Goal: Task Accomplishment & Management: Complete application form

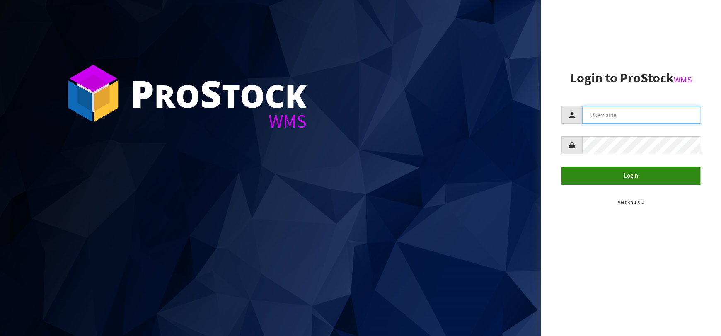
type input "[EMAIL_ADDRESS][DOMAIN_NAME]"
click at [608, 168] on button "Login" at bounding box center [630, 176] width 139 height 18
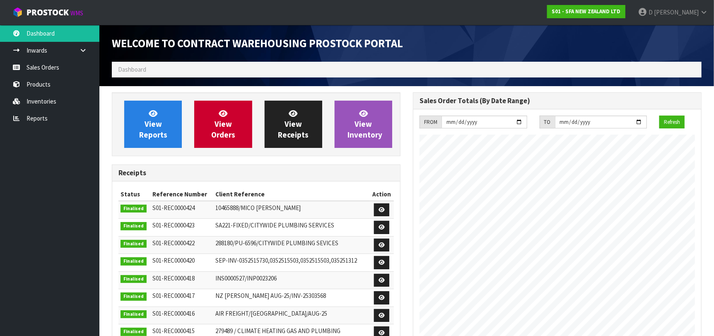
scroll to position [459, 301]
click at [240, 134] on link "View Orders" at bounding box center [223, 124] width 58 height 47
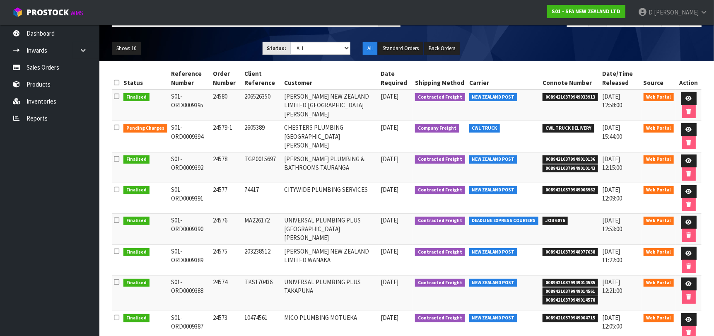
scroll to position [124, 0]
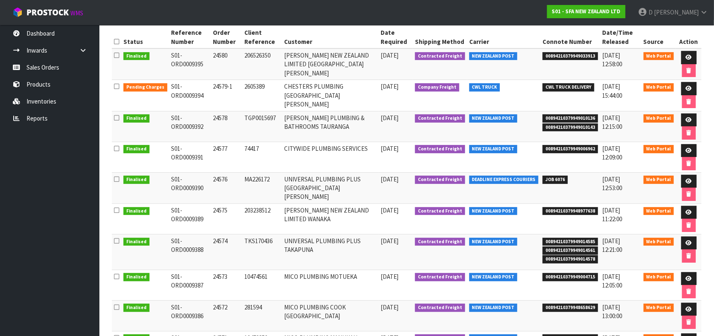
drag, startPoint x: 364, startPoint y: 73, endPoint x: 353, endPoint y: 70, distance: 11.7
click at [363, 73] on td "[PERSON_NAME] NEW ZEALAND LIMITED [GEOGRAPHIC_DATA][PERSON_NAME]" at bounding box center [330, 63] width 97 height 31
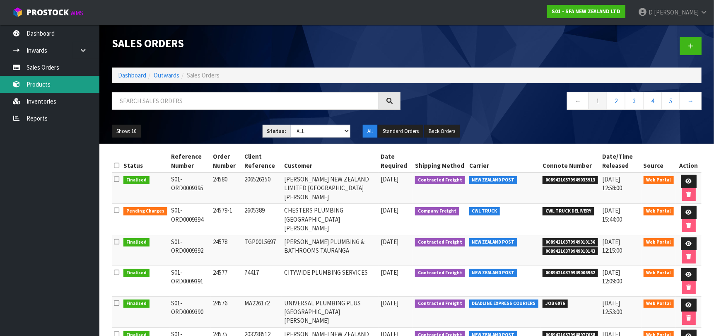
click at [68, 81] on link "Products" at bounding box center [49, 84] width 99 height 17
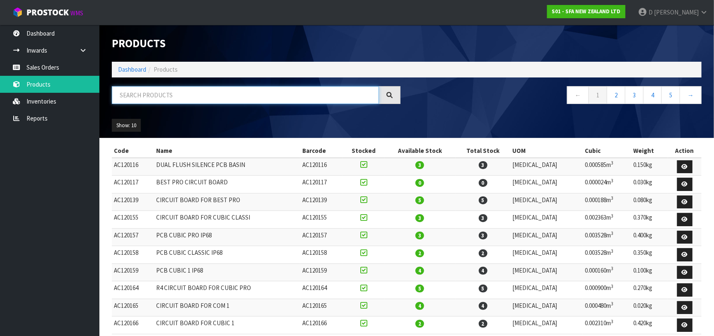
click at [215, 99] on input "text" at bounding box center [245, 95] width 267 height 18
type input "SA222"
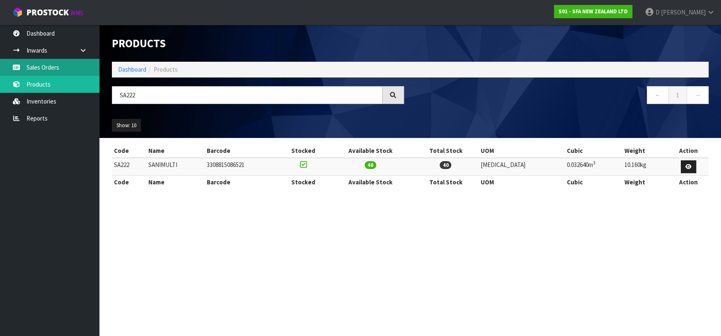
click at [61, 67] on link "Sales Orders" at bounding box center [49, 67] width 99 height 17
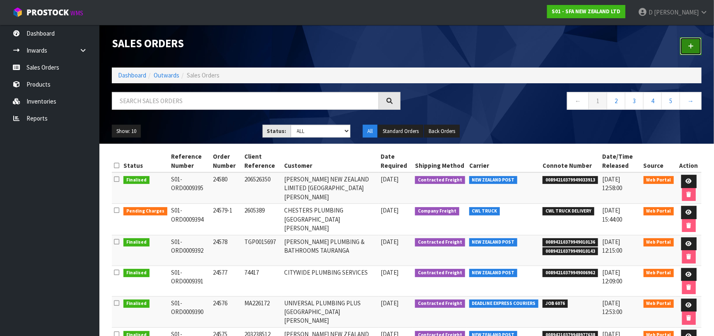
click at [687, 43] on link at bounding box center [691, 46] width 22 height 18
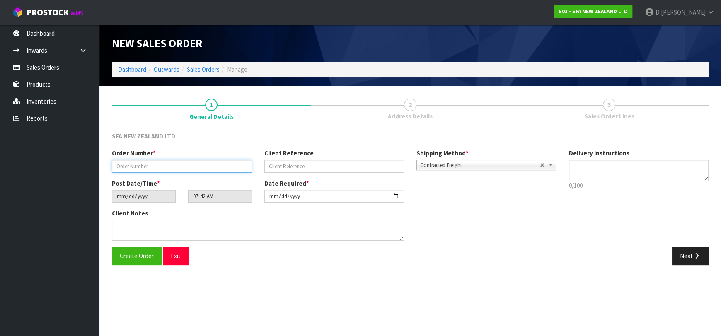
click at [176, 164] on input "text" at bounding box center [182, 166] width 140 height 13
type input "24581"
click at [364, 160] on div "Client Reference" at bounding box center [334, 161] width 152 height 24
click at [329, 164] on input "text" at bounding box center [334, 166] width 140 height 13
paste input "1P00193039"
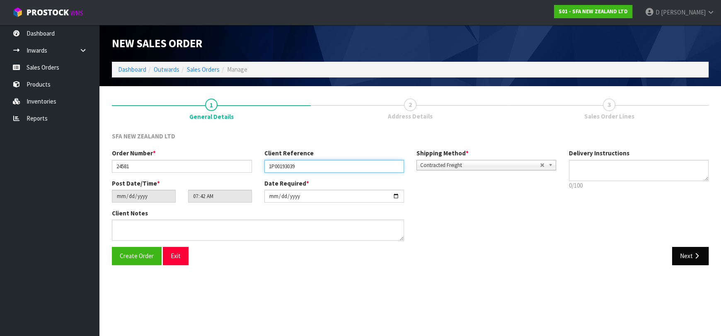
type input "1P00193039"
drag, startPoint x: 704, startPoint y: 255, endPoint x: 247, endPoint y: 202, distance: 459.6
click at [703, 255] on button "Next" at bounding box center [690, 256] width 36 height 18
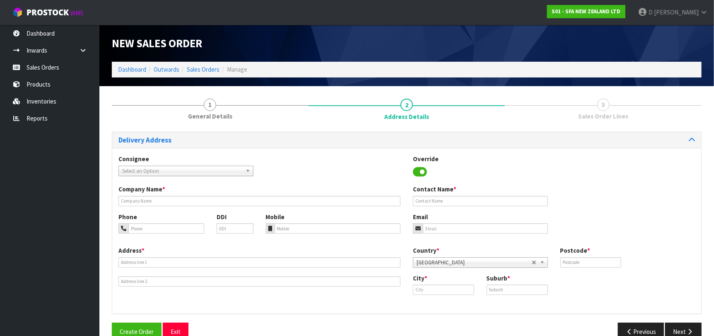
click at [214, 172] on span "Select an Option" at bounding box center [182, 171] width 120 height 10
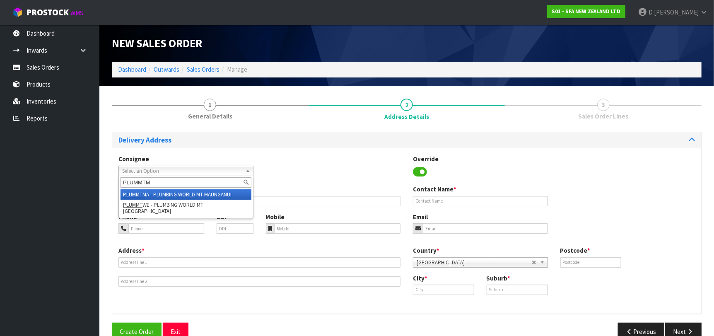
type input "PLUMMTMA"
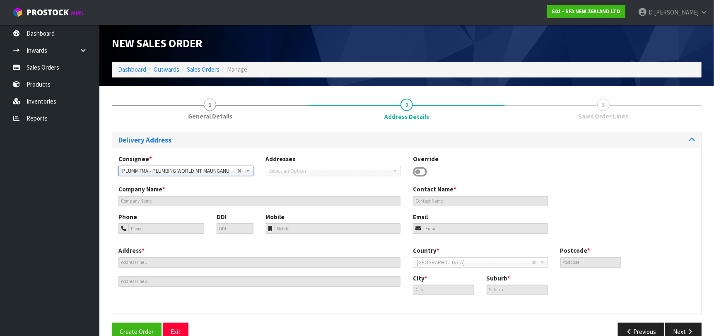
type input "PLUMBING WORLD MT MAUNGANUI"
type input "[STREET_ADDRESS]"
type input "3116"
type input "[GEOGRAPHIC_DATA]"
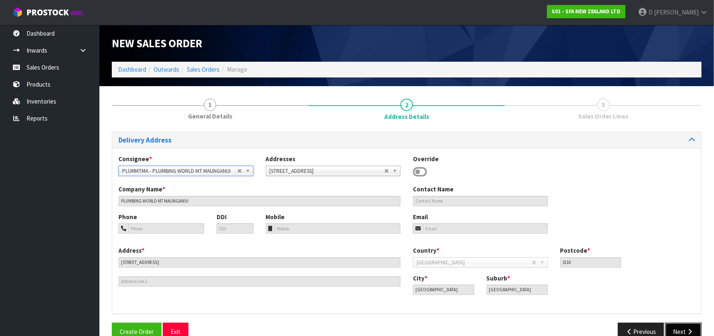
click at [684, 327] on button "Next" at bounding box center [683, 332] width 36 height 18
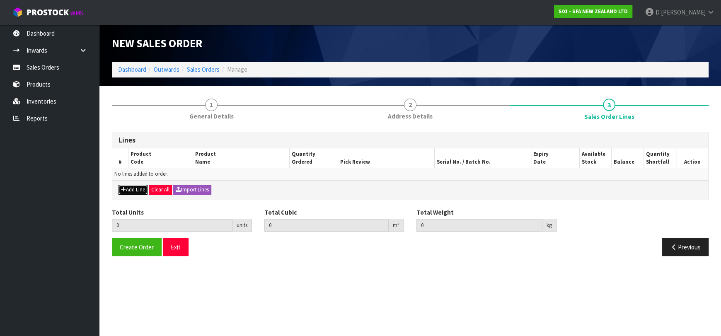
click at [141, 190] on button "Add Line" at bounding box center [132, 190] width 29 height 10
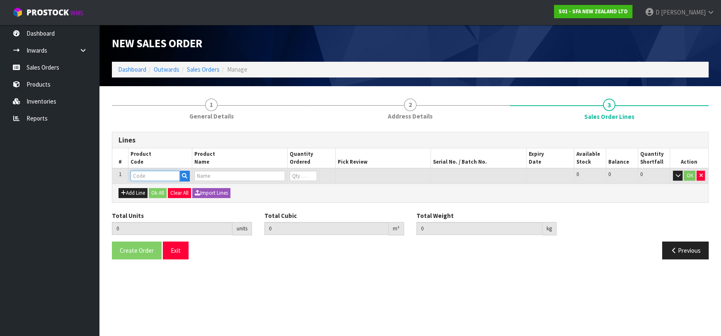
click at [147, 179] on input "text" at bounding box center [155, 176] width 49 height 10
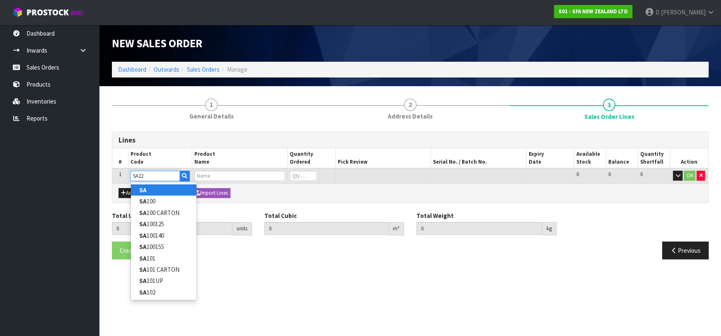
type input "SA222"
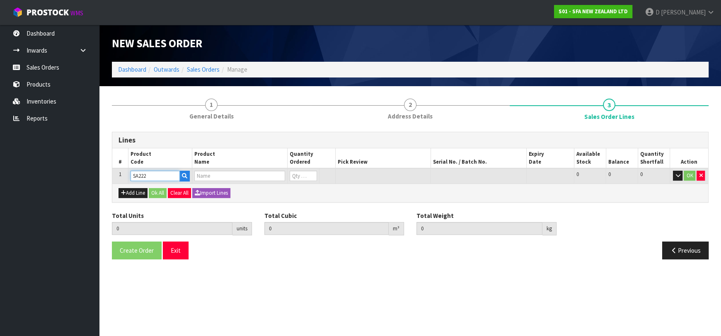
type input "0.000000"
type input "0.000"
type input "SANIMULTI"
type input "0"
type input "SA222"
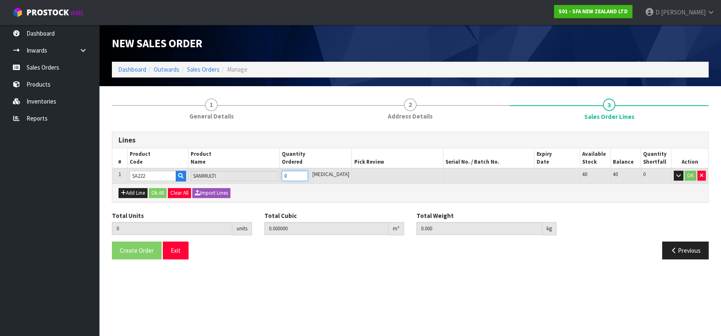
type input "1"
type input "0.03264"
type input "10.16"
type input "1"
click at [160, 192] on button "Ok All" at bounding box center [158, 193] width 18 height 10
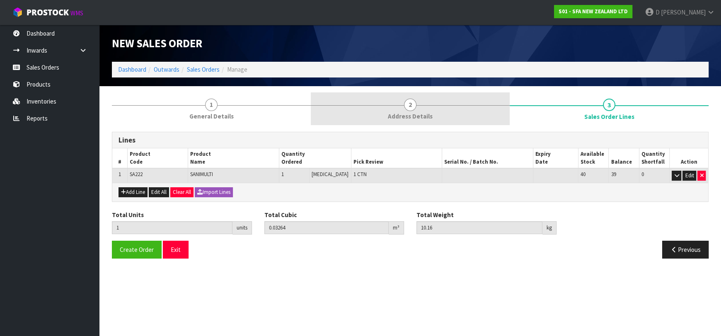
click at [387, 101] on link "2 Address Details" at bounding box center [410, 108] width 199 height 33
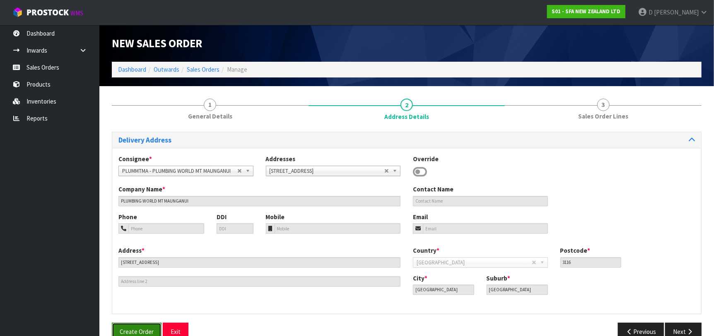
click at [160, 327] on button "Create Order" at bounding box center [137, 332] width 50 height 18
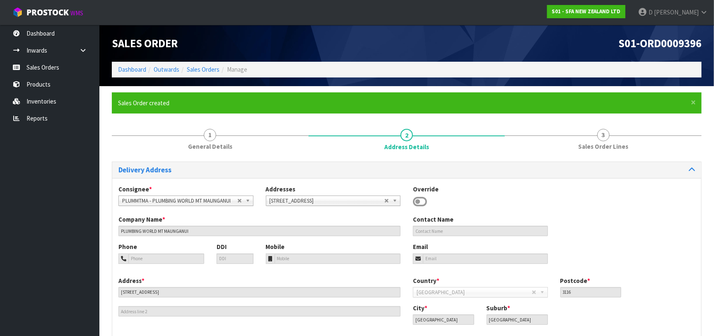
click at [213, 73] on li "Sales Orders" at bounding box center [199, 69] width 40 height 9
click at [212, 72] on link "Sales Orders" at bounding box center [203, 69] width 33 height 8
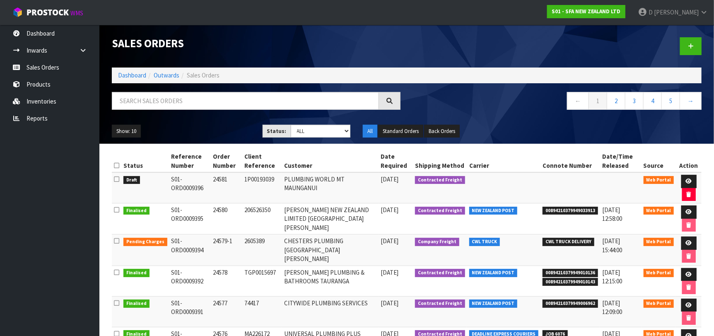
drag, startPoint x: 361, startPoint y: 164, endPoint x: 370, endPoint y: 163, distance: 8.7
click at [362, 164] on th "Customer" at bounding box center [330, 161] width 97 height 22
click at [684, 44] on link at bounding box center [691, 46] width 22 height 18
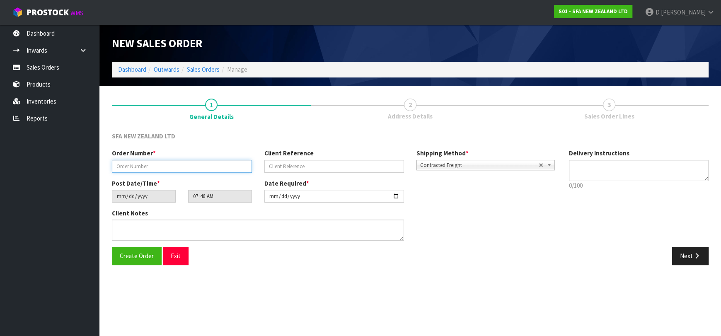
click at [176, 162] on input "text" at bounding box center [182, 166] width 140 height 13
type input "24582"
paste input "SANINZ110925"
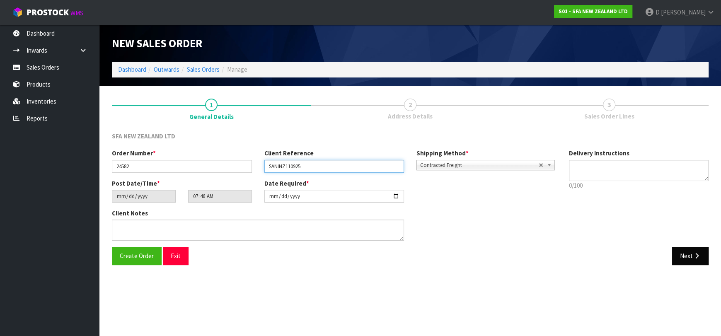
type input "SANINZ110925"
drag, startPoint x: 684, startPoint y: 256, endPoint x: 304, endPoint y: 290, distance: 382.3
click at [684, 256] on button "Next" at bounding box center [690, 256] width 36 height 18
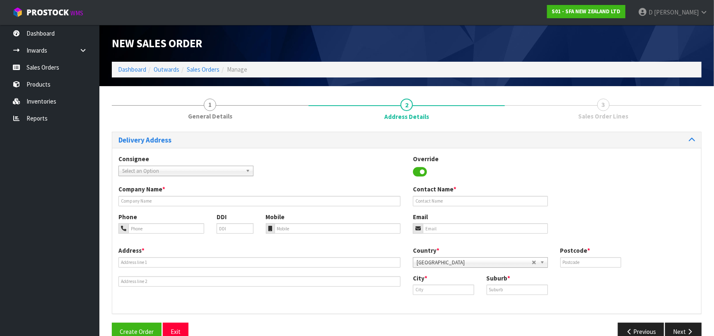
click at [207, 170] on span "Select an Option" at bounding box center [182, 171] width 120 height 10
type input "CITYRI"
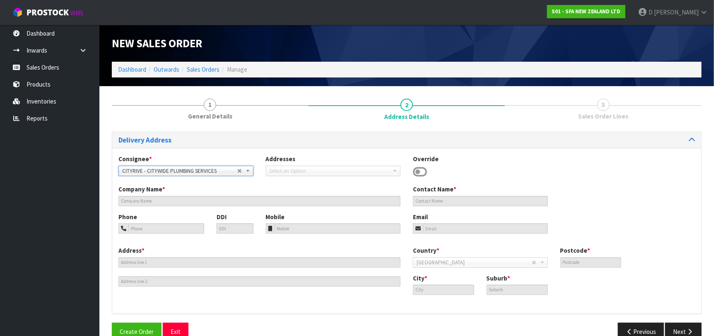
type input "CITYWIDE PLUMBING SERVICES"
type input "GROUND FLOOR [STREET_ADDRESS]"
type input "0632"
type input "[GEOGRAPHIC_DATA]"
type input "ROSEDALE"
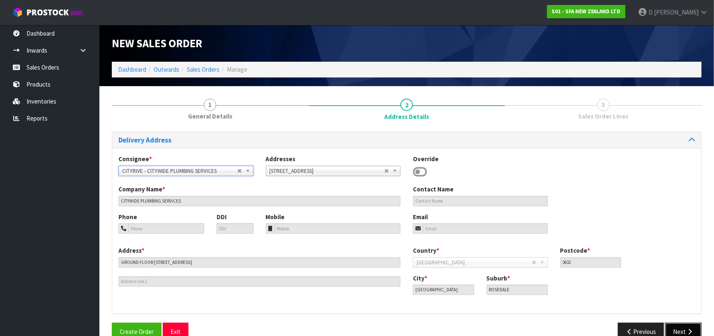
click at [683, 325] on button "Next" at bounding box center [683, 332] width 36 height 18
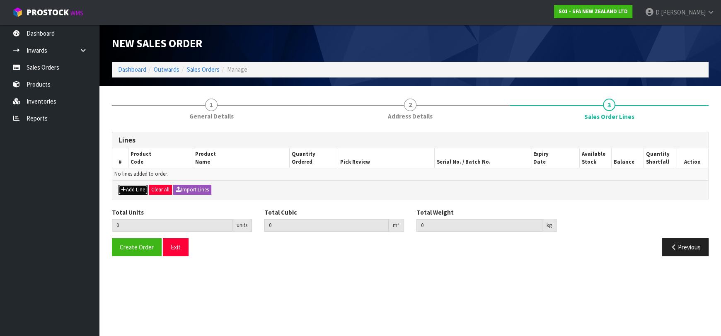
click at [137, 189] on button "Add Line" at bounding box center [132, 190] width 29 height 10
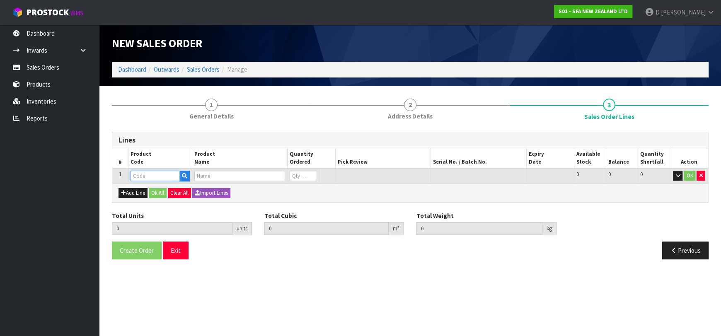
click at [141, 179] on input "text" at bounding box center [155, 176] width 49 height 10
type input "S"
type input "COM30084QP"
type input "0.000000"
type input "0.000"
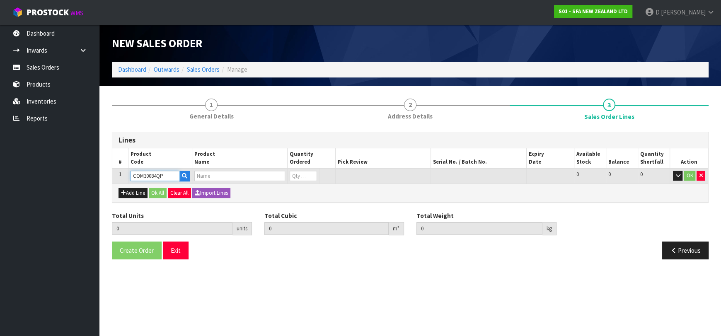
type input "VALVE 20MM M/M NYLON PULSE LATCHING W/QP"
type input "0"
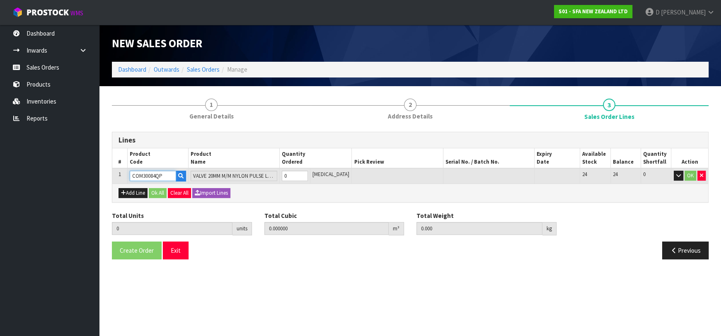
type input "COM30084QP"
type input "1"
type input "0.00245"
type input "0.25"
type input "1"
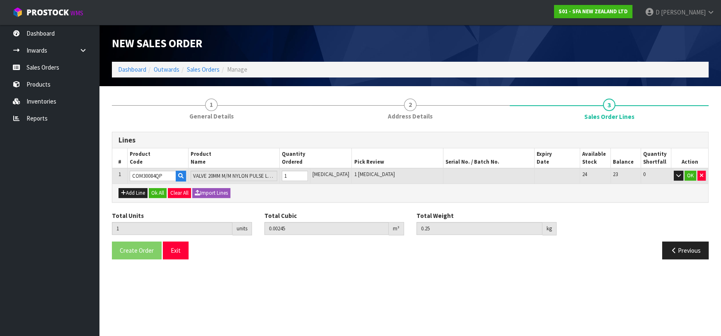
click at [239, 126] on div "Lines # Product Code Product Name Quantity Ordered Pick Review Serial No. / Bat…" at bounding box center [410, 196] width 597 height 140
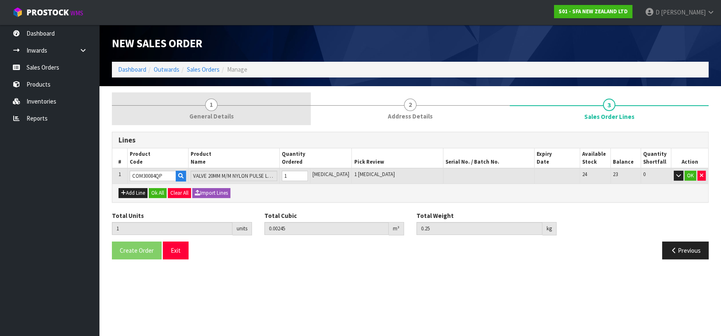
click at [203, 116] on span "General Details" at bounding box center [211, 116] width 44 height 9
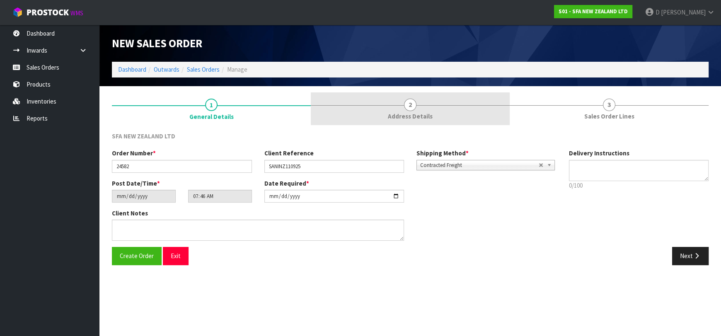
click at [384, 117] on link "2 Address Details" at bounding box center [410, 108] width 199 height 33
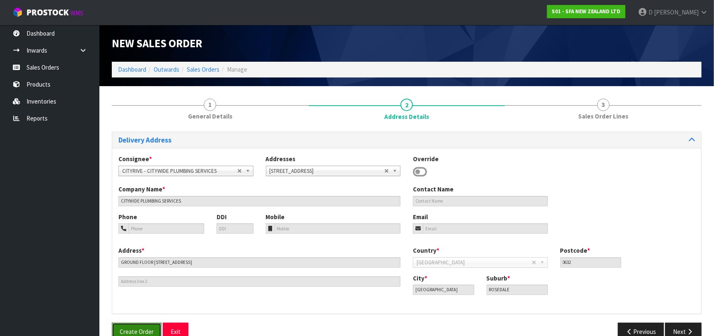
click at [145, 328] on span "Create Order" at bounding box center [137, 332] width 34 height 8
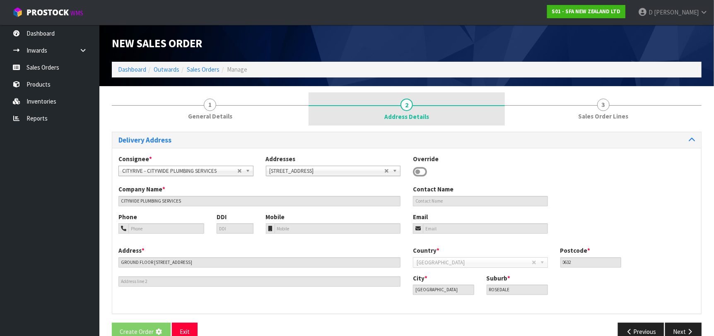
click at [419, 106] on link "2 Address Details" at bounding box center [407, 108] width 197 height 33
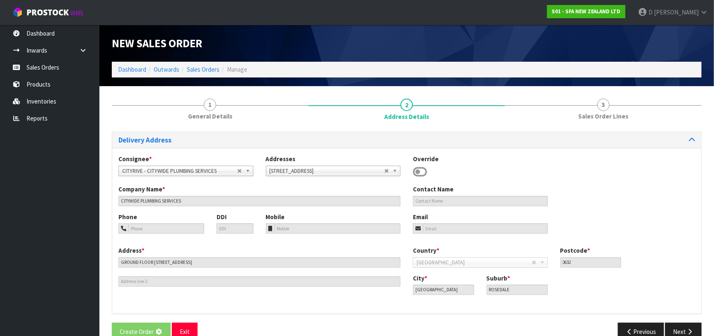
click at [551, 129] on div "Delivery Address Consignee * 000001.BAY MECHANICS - BAY MECHANICS 000001A - BRA…" at bounding box center [407, 237] width 590 height 222
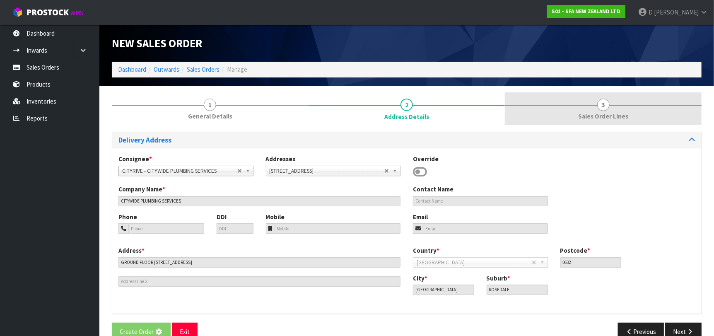
click at [549, 112] on link "3 Sales Order Lines" at bounding box center [603, 108] width 197 height 33
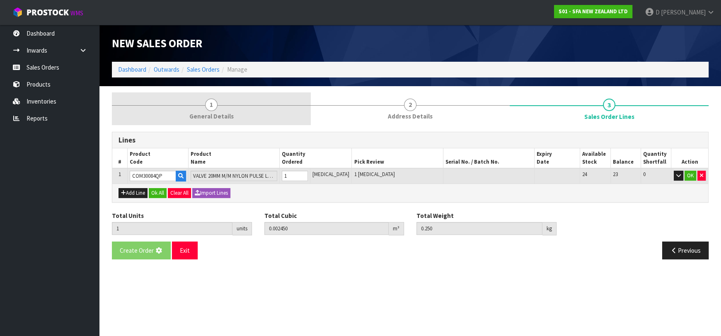
drag, startPoint x: 249, startPoint y: 111, endPoint x: 249, endPoint y: 120, distance: 8.7
click at [249, 111] on link "1 General Details" at bounding box center [211, 108] width 199 height 33
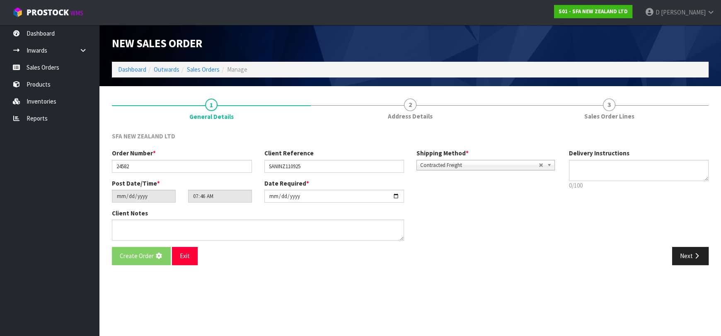
type input "09:46:00.000"
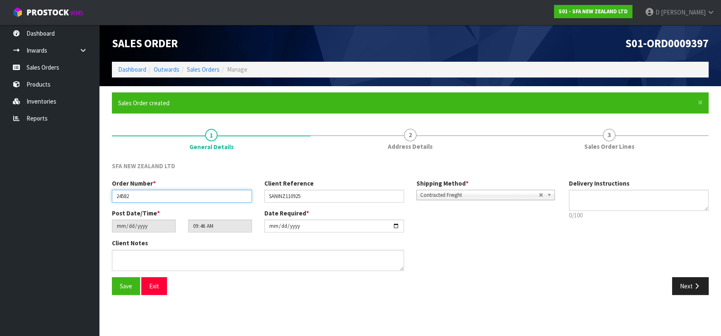
drag, startPoint x: 234, startPoint y: 192, endPoint x: 244, endPoint y: 192, distance: 10.4
click at [233, 192] on input "24582" at bounding box center [182, 196] width 140 height 13
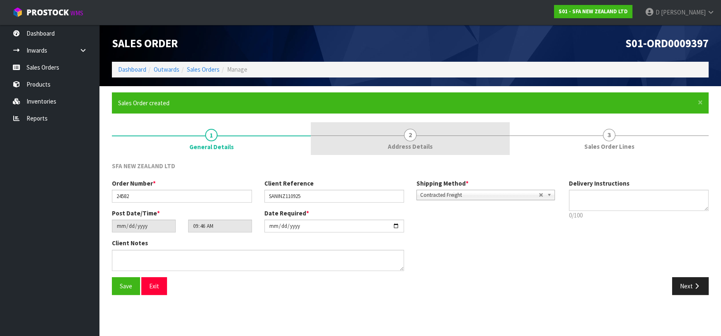
click at [388, 150] on link "2 Address Details" at bounding box center [410, 138] width 199 height 33
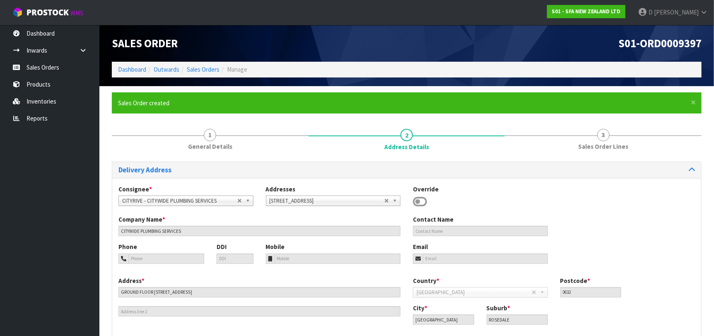
click at [650, 301] on div "Country * [GEOGRAPHIC_DATA] [GEOGRAPHIC_DATA] [GEOGRAPHIC_DATA] [GEOGRAPHIC_DAT…" at bounding box center [554, 289] width 295 height 27
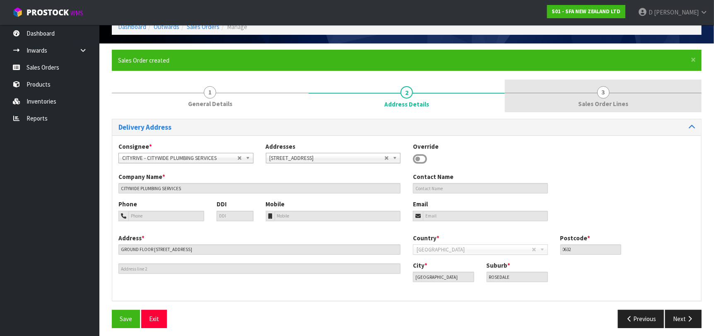
scroll to position [47, 0]
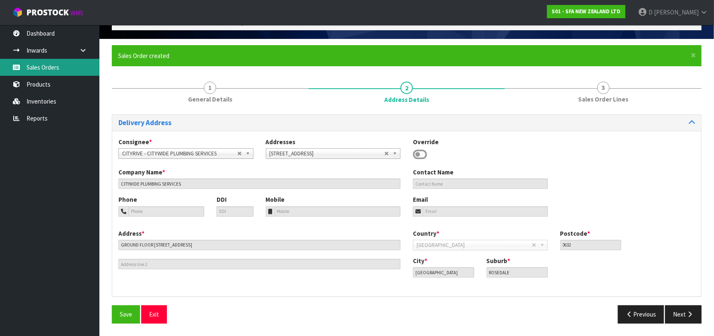
click at [63, 63] on link "Sales Orders" at bounding box center [49, 67] width 99 height 17
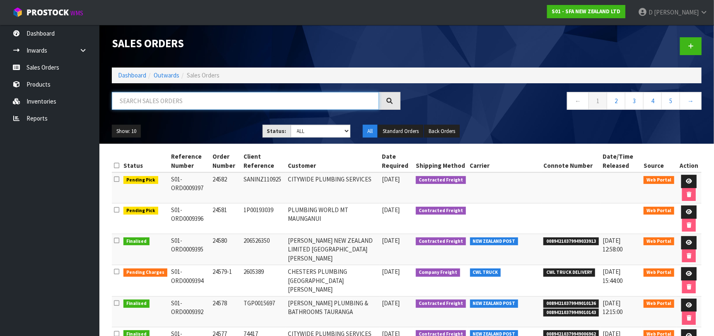
click at [261, 98] on input "text" at bounding box center [245, 101] width 267 height 18
click at [689, 51] on link at bounding box center [691, 46] width 22 height 18
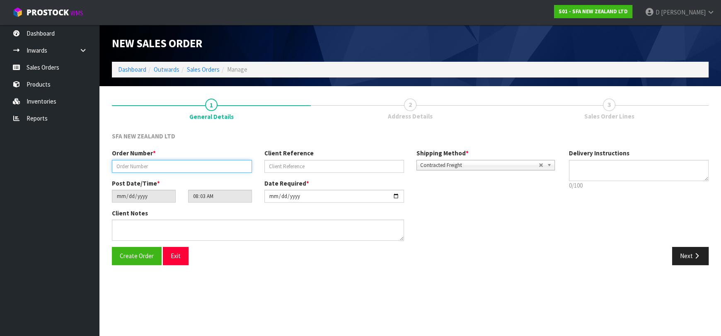
click at [203, 167] on input "text" at bounding box center [182, 166] width 140 height 13
type input "24583"
paste input "204238259"
type input "204238259"
click at [684, 259] on button "Next" at bounding box center [690, 256] width 36 height 18
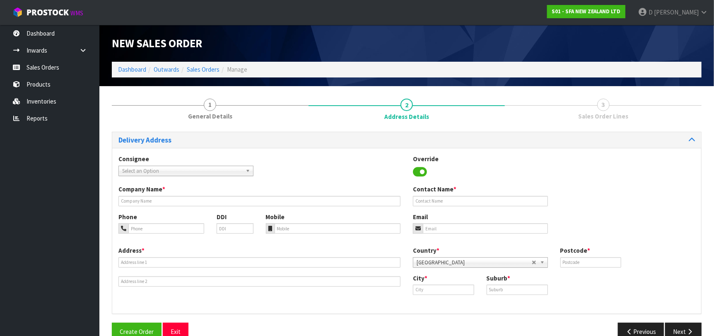
click at [221, 174] on span "Select an Option" at bounding box center [182, 171] width 120 height 10
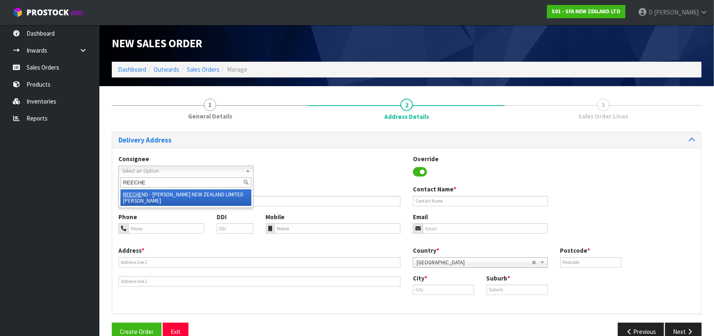
type input "REECHEN"
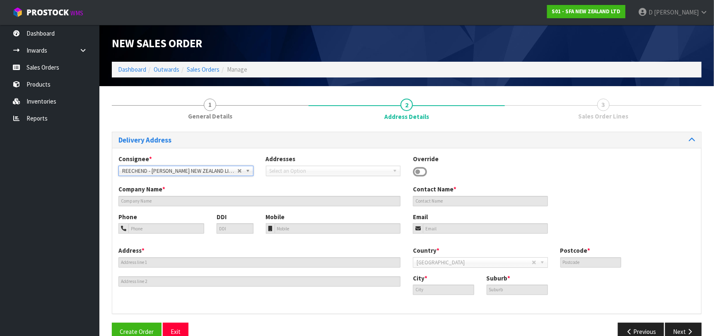
type input "[PERSON_NAME] NEW ZEALAND LIMITED [PERSON_NAME]"
type input "537-0930"
type input "[STREET_ADDRESS]"
type input "0610"
type input "[GEOGRAPHIC_DATA]"
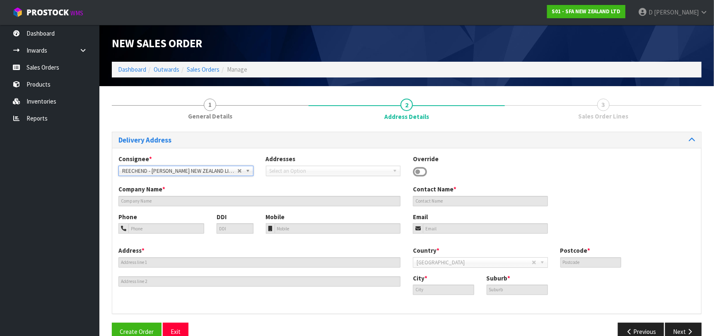
type input "[PERSON_NAME]"
click at [669, 329] on button "Next" at bounding box center [683, 332] width 36 height 18
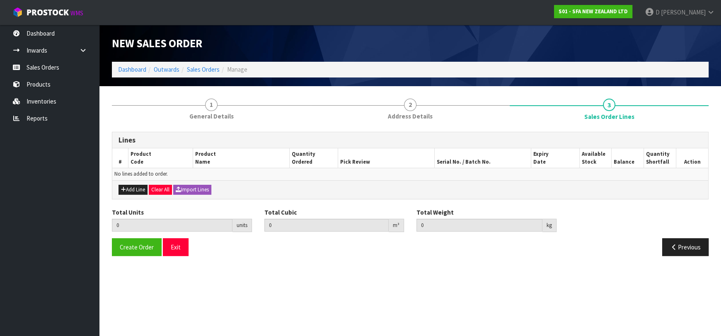
click at [137, 184] on div "Add Line Clear All Import Lines" at bounding box center [410, 189] width 596 height 19
click at [141, 185] on button "Add Line" at bounding box center [132, 190] width 29 height 10
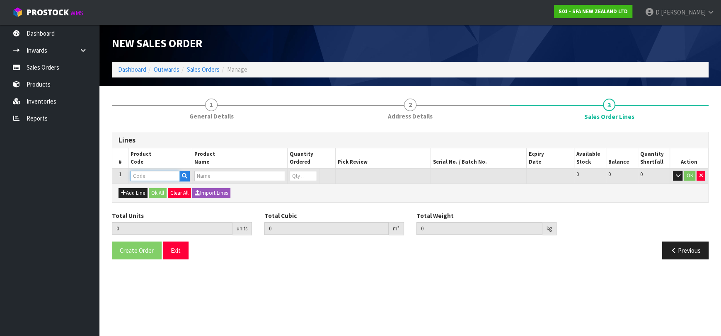
click at [142, 178] on input "text" at bounding box center [155, 176] width 49 height 10
type input "DET2LAUST"
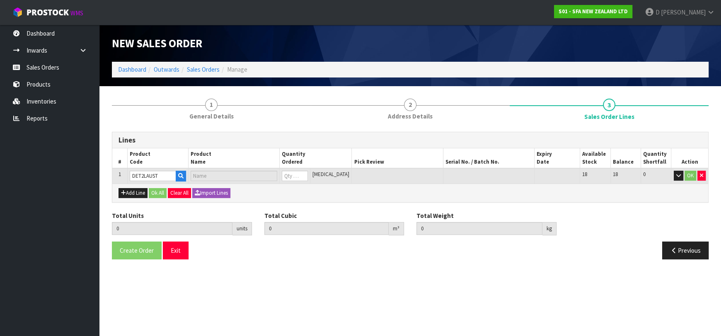
type input "0.000000"
type input "0.000"
type input "SANIFLO PUMP DESCALER 2 LITRE"
type input "0"
type input "2"
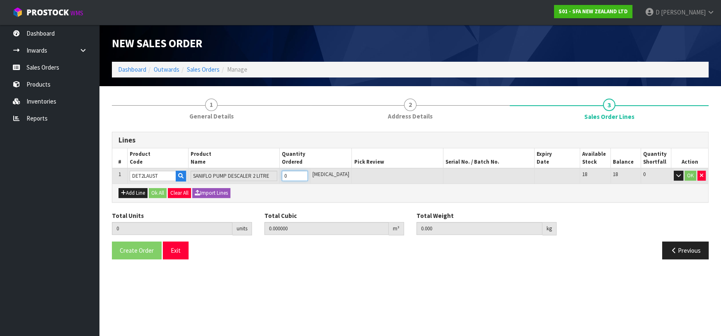
type input "0.007438"
type input "4.63"
type input "2"
click at [153, 192] on button "Ok All" at bounding box center [158, 193] width 18 height 10
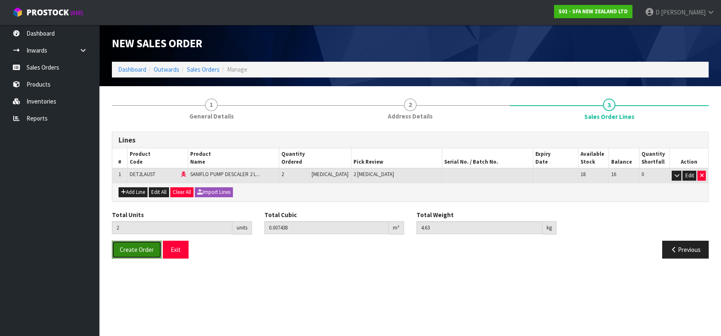
click at [143, 250] on span "Create Order" at bounding box center [137, 250] width 34 height 8
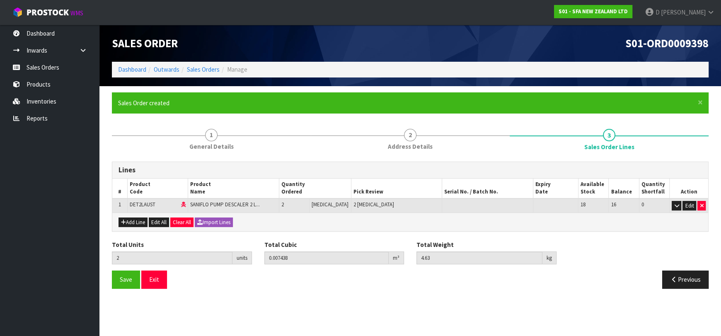
click at [210, 63] on ol "Dashboard Outwards Sales Orders Manage" at bounding box center [410, 69] width 597 height 15
click at [212, 67] on link "Sales Orders" at bounding box center [203, 69] width 33 height 8
